Goal: Information Seeking & Learning: Learn about a topic

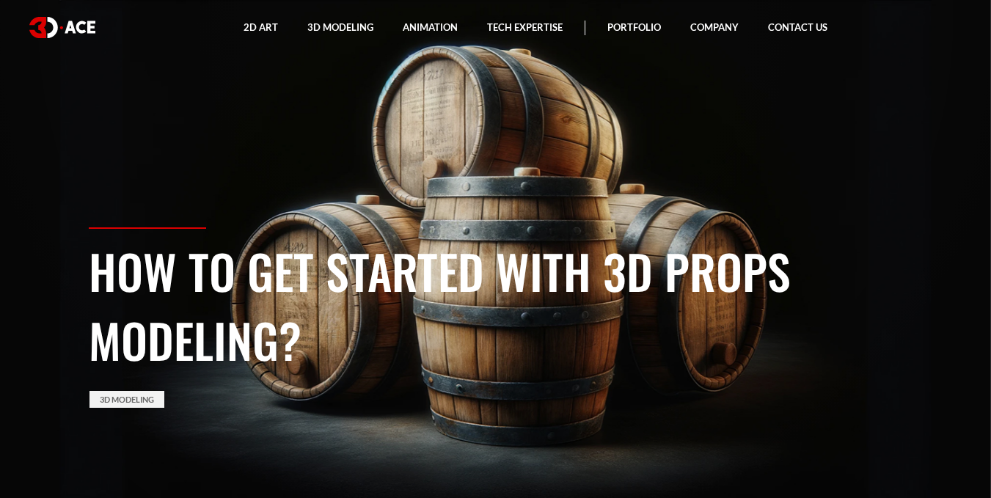
click at [474, 282] on h1 "How to Get Started with 3D Props Modeling?" at bounding box center [496, 305] width 814 height 138
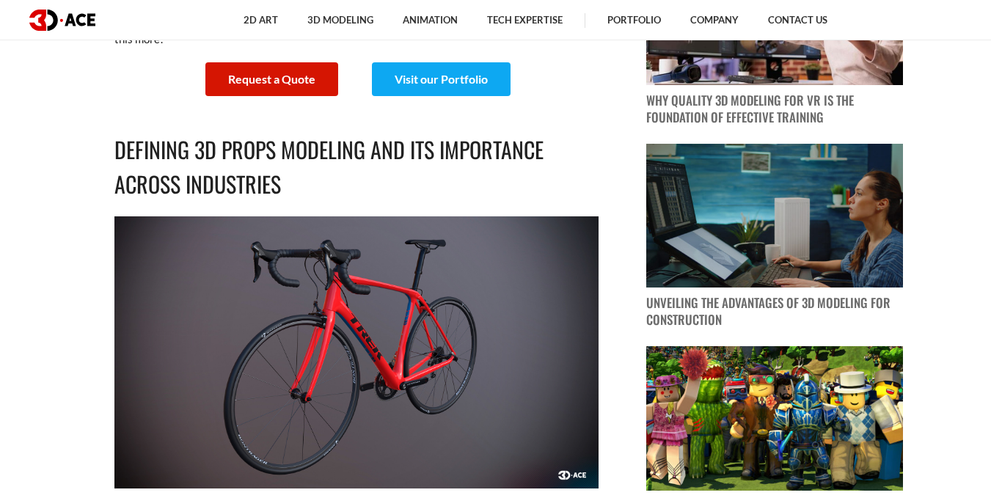
scroll to position [636, 0]
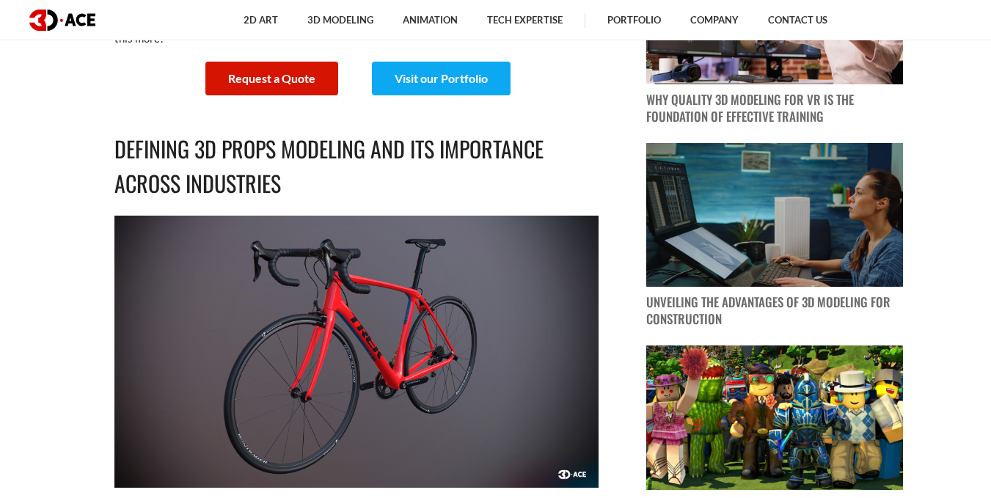
drag, startPoint x: 319, startPoint y: 316, endPoint x: 536, endPoint y: 152, distance: 272.2
drag, startPoint x: 292, startPoint y: 271, endPoint x: 65, endPoint y: 339, distance: 237.1
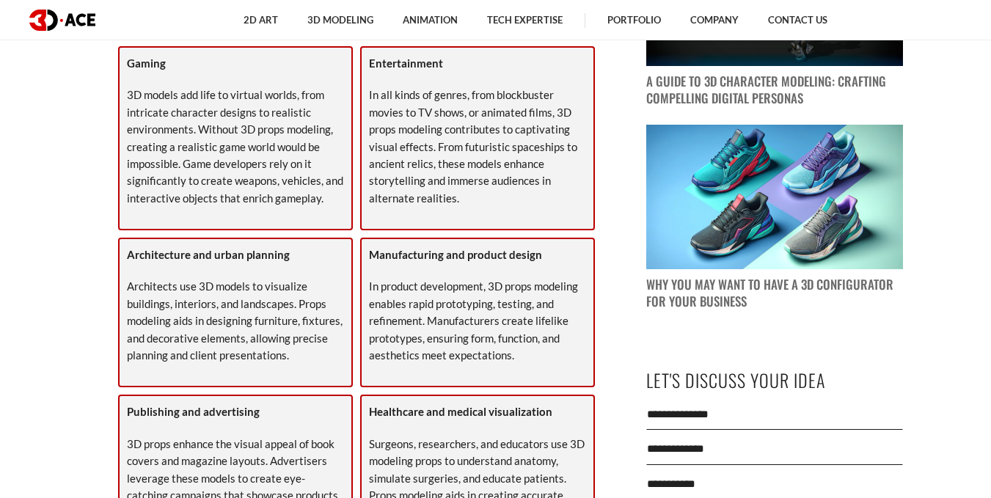
scroll to position [1222, 0]
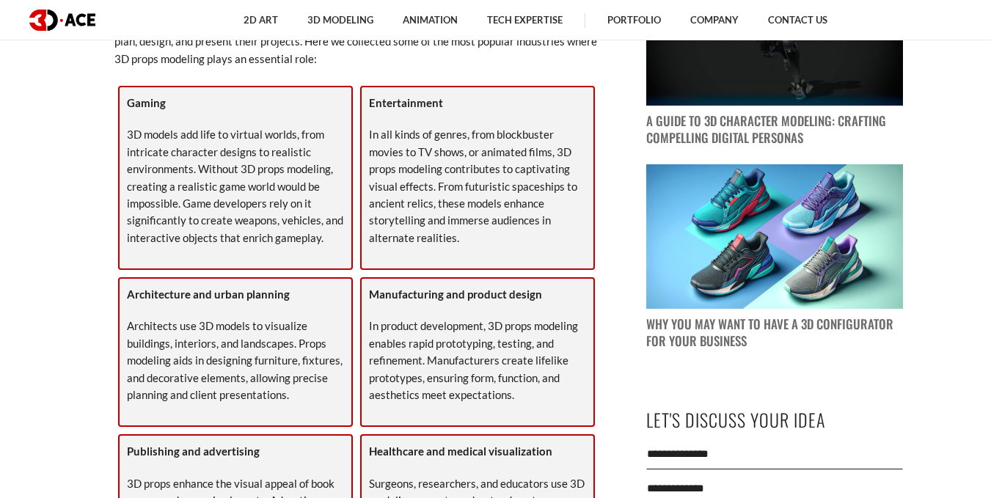
click at [530, 133] on p "In all kinds of genres, from blockbuster movies to TV shows, or animated films,…" at bounding box center [477, 186] width 217 height 120
click at [430, 128] on p "In all kinds of genres, from blockbuster movies to TV shows, or animated films,…" at bounding box center [477, 186] width 217 height 120
click at [465, 152] on p "In all kinds of genres, from blockbuster movies to TV shows, or animated films,…" at bounding box center [477, 186] width 217 height 120
drag, startPoint x: 545, startPoint y: 156, endPoint x: 573, endPoint y: 156, distance: 27.1
click at [573, 156] on p "In all kinds of genres, from blockbuster movies to TV shows, or animated films,…" at bounding box center [477, 186] width 217 height 120
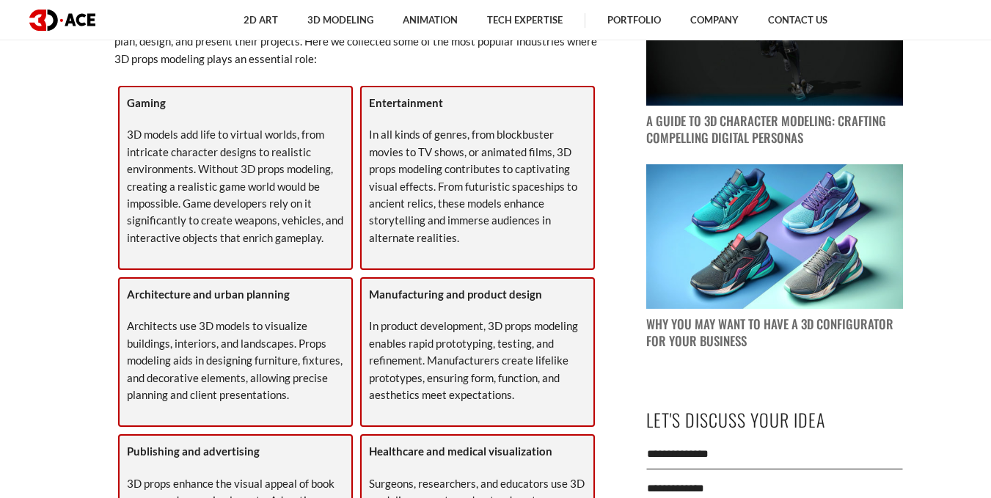
click at [411, 175] on p "In all kinds of genres, from blockbuster movies to TV shows, or animated films,…" at bounding box center [477, 186] width 217 height 120
drag, startPoint x: 405, startPoint y: 168, endPoint x: 469, endPoint y: 167, distance: 63.8
click at [469, 172] on p "In all kinds of genres, from blockbuster movies to TV shows, or animated films,…" at bounding box center [477, 186] width 217 height 120
click at [525, 167] on p "In all kinds of genres, from blockbuster movies to TV shows, or animated films,…" at bounding box center [477, 186] width 217 height 120
drag, startPoint x: 552, startPoint y: 177, endPoint x: 543, endPoint y: 168, distance: 12.4
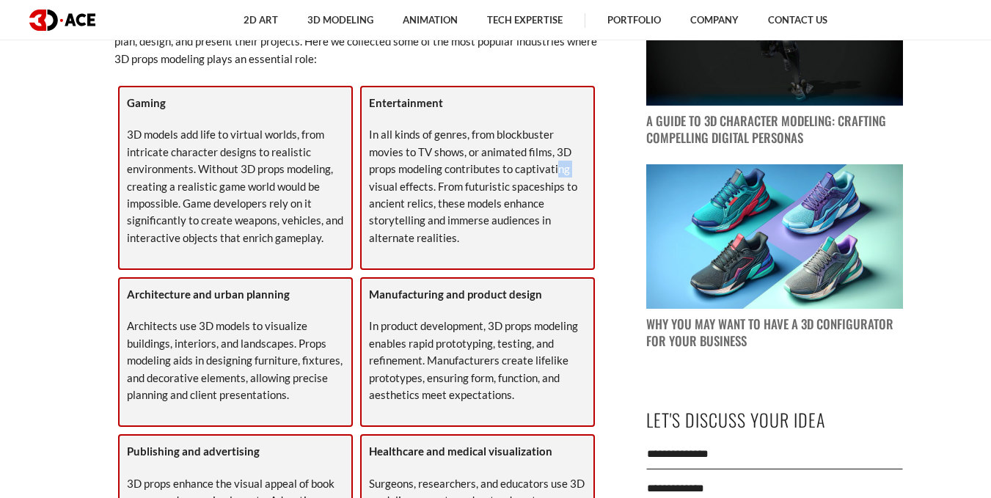
click at [570, 177] on p "In all kinds of genres, from blockbuster movies to TV shows, or animated films,…" at bounding box center [477, 186] width 217 height 120
click at [440, 177] on p "In all kinds of genres, from blockbuster movies to TV shows, or animated films,…" at bounding box center [477, 186] width 217 height 120
drag, startPoint x: 471, startPoint y: 194, endPoint x: 510, endPoint y: 199, distance: 39.1
click at [522, 204] on p "In all kinds of genres, from blockbuster movies to TV shows, or animated films,…" at bounding box center [477, 186] width 217 height 120
click at [456, 199] on p "In all kinds of genres, from blockbuster movies to TV shows, or animated films,…" at bounding box center [477, 186] width 217 height 120
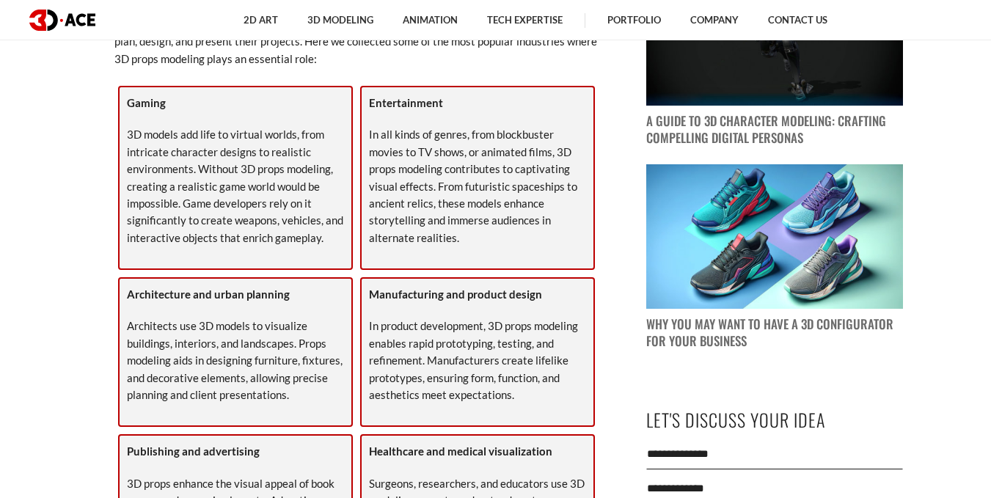
click at [502, 195] on p "In all kinds of genres, from blockbuster movies to TV shows, or animated films,…" at bounding box center [477, 186] width 217 height 120
click at [493, 190] on p "In all kinds of genres, from blockbuster movies to TV shows, or animated films,…" at bounding box center [477, 186] width 217 height 120
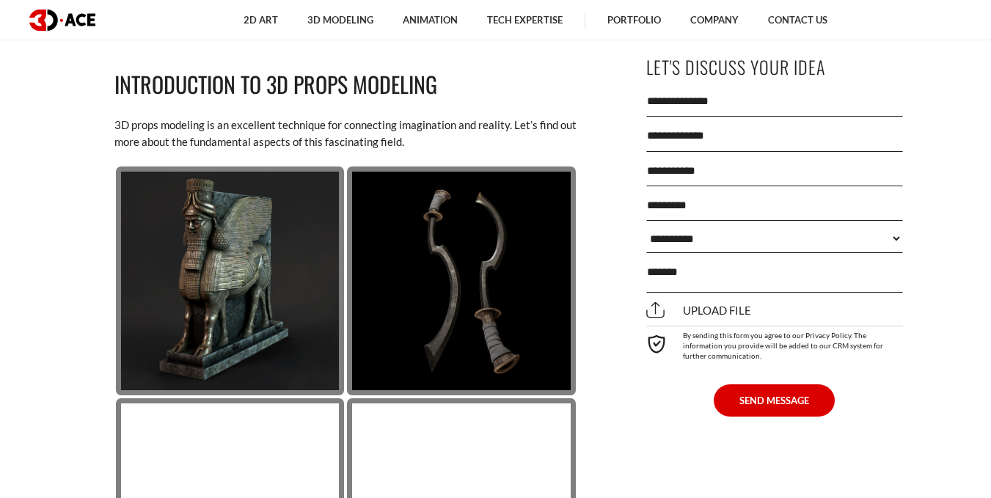
scroll to position [2077, 0]
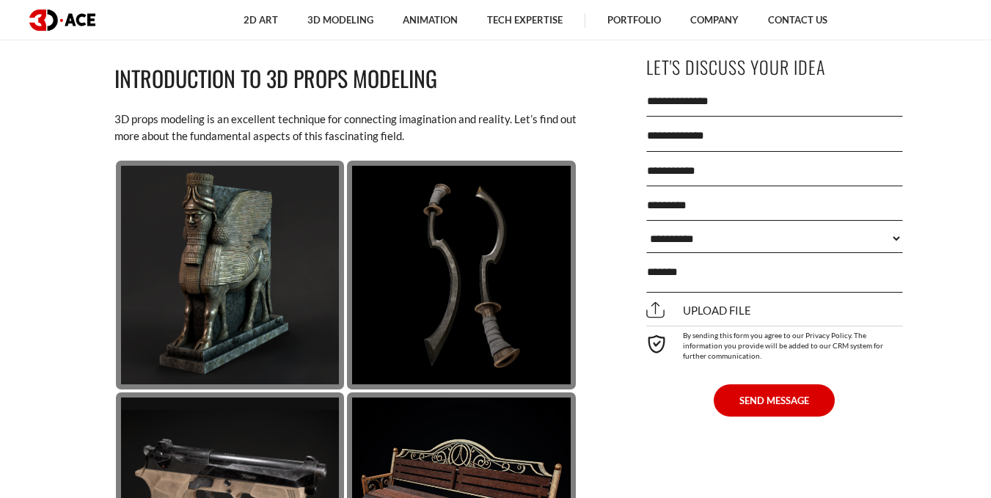
drag, startPoint x: 958, startPoint y: 0, endPoint x: 605, endPoint y: 50, distance: 356.2
drag, startPoint x: 895, startPoint y: 4, endPoint x: 970, endPoint y: 287, distance: 293.4
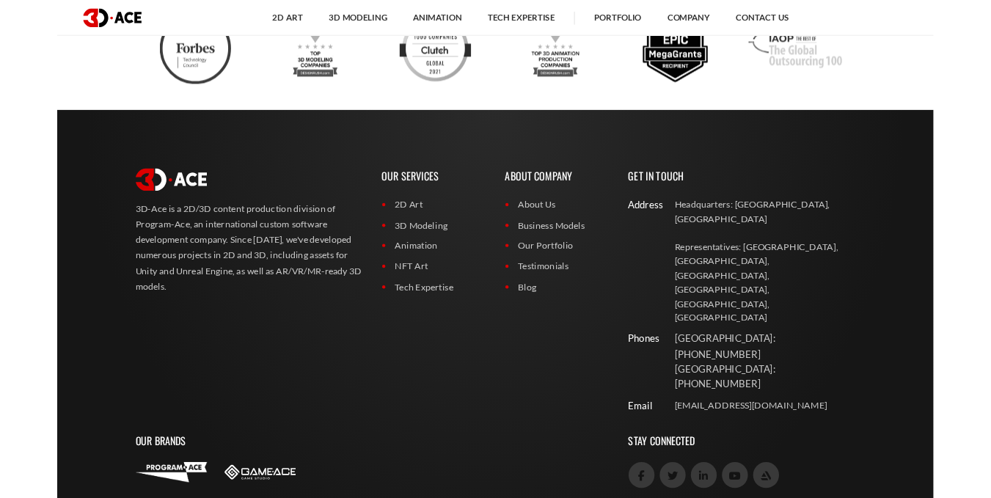
scroll to position [0, 0]
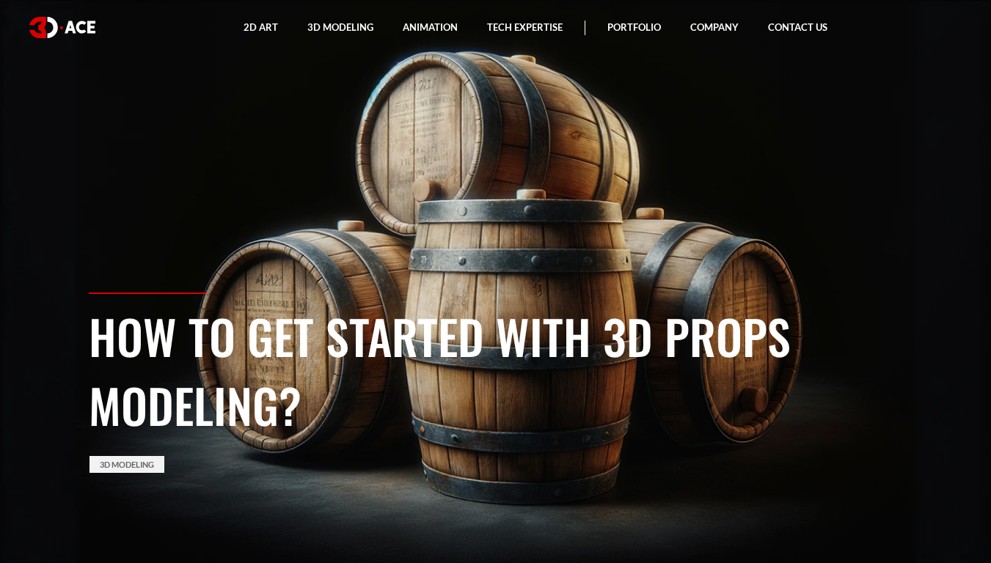
click at [848, 300] on div "How to Get Started with 3D Props Modeling? 3D Modeling" at bounding box center [496, 428] width 836 height 271
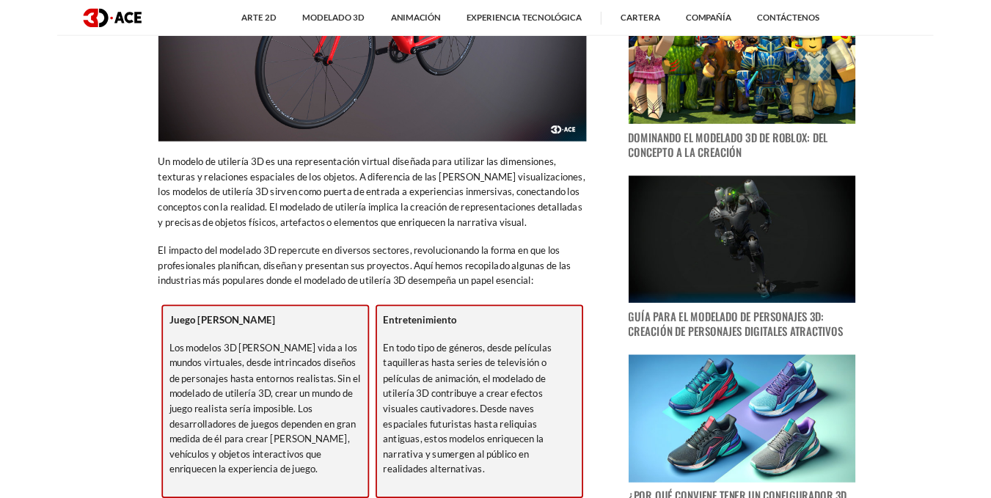
scroll to position [985, 0]
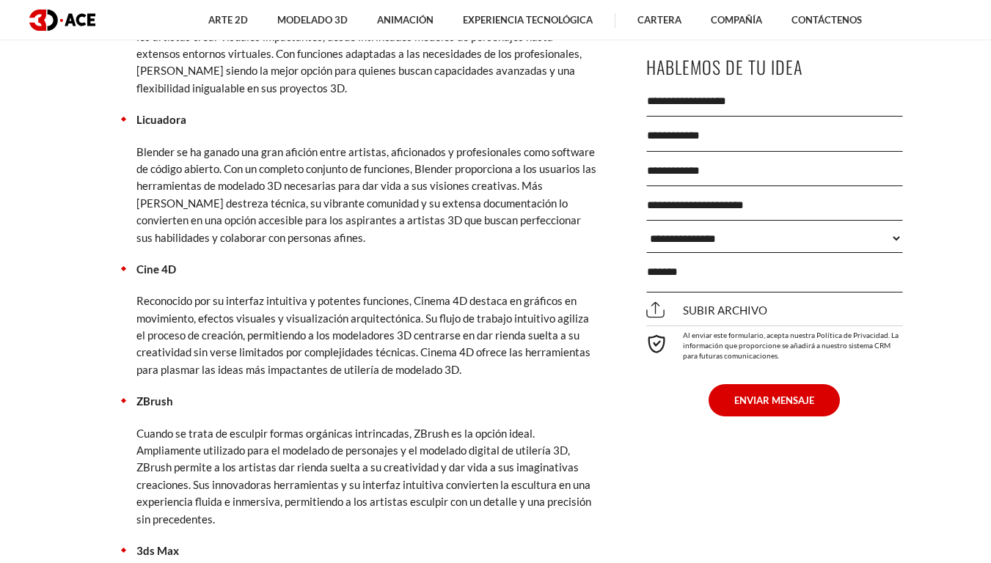
scroll to position [3278, 0]
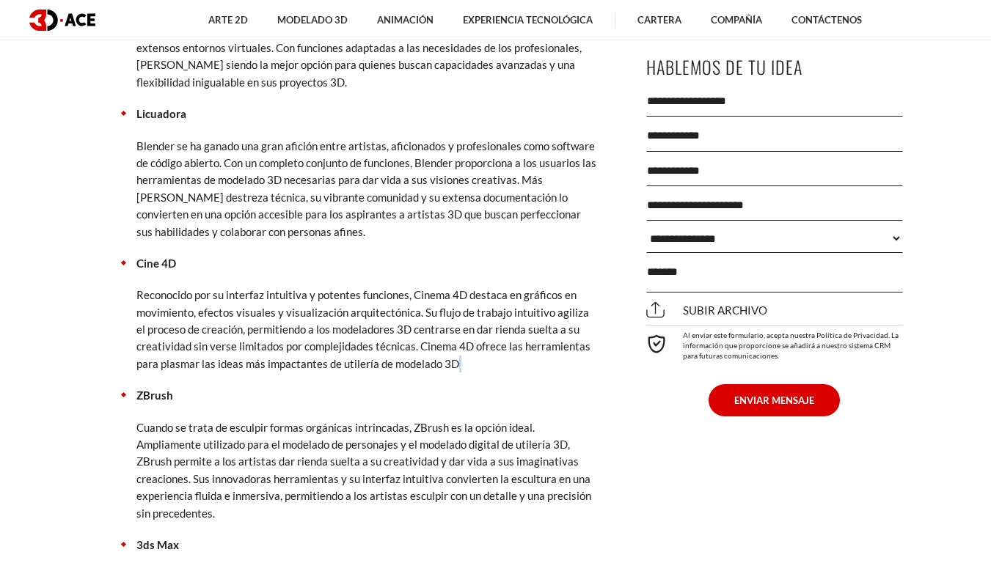
click at [455, 312] on font "Reconocido por su interfaz intuitiva y potentes funciones, Cinema 4D destaca en…" at bounding box center [363, 329] width 454 height 82
click at [460, 316] on p "Reconocido por su interfaz intuitiva y potentes funciones, Cinema 4D destaca en…" at bounding box center [367, 330] width 462 height 86
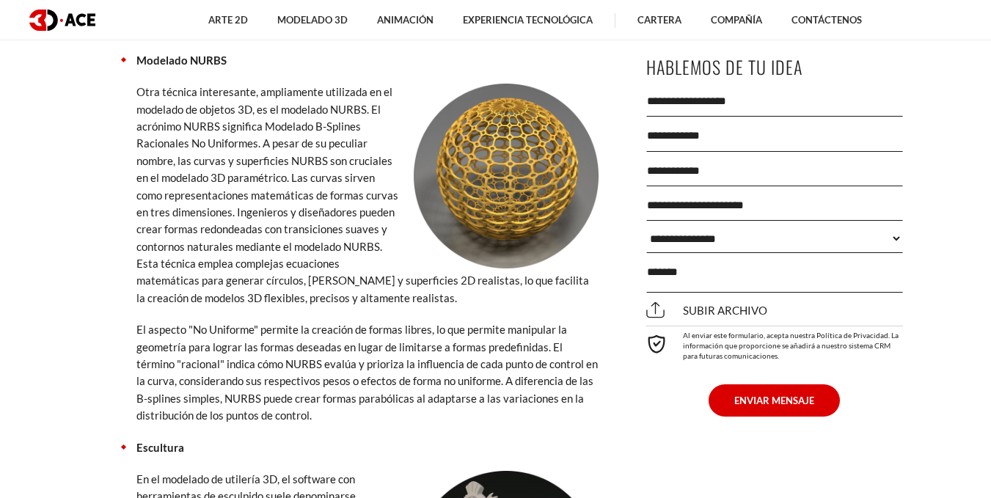
scroll to position [4802, 0]
